Goal: Information Seeking & Learning: Understand process/instructions

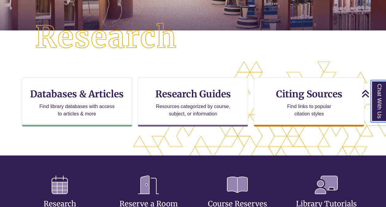
scroll to position [160, 0]
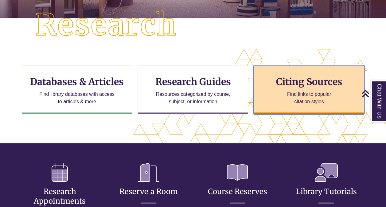
click at [274, 87] on h3 "Citing Sources" at bounding box center [309, 82] width 75 height 12
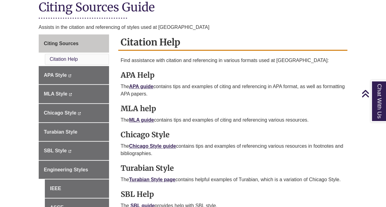
scroll to position [147, 0]
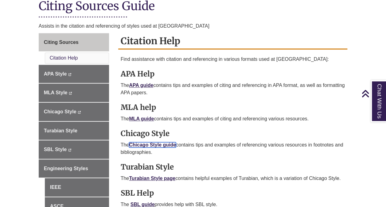
click at [166, 142] on link "Chicago Style guide" at bounding box center [152, 144] width 47 height 5
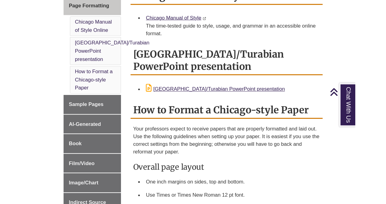
scroll to position [184, 0]
